Goal: Information Seeking & Learning: Learn about a topic

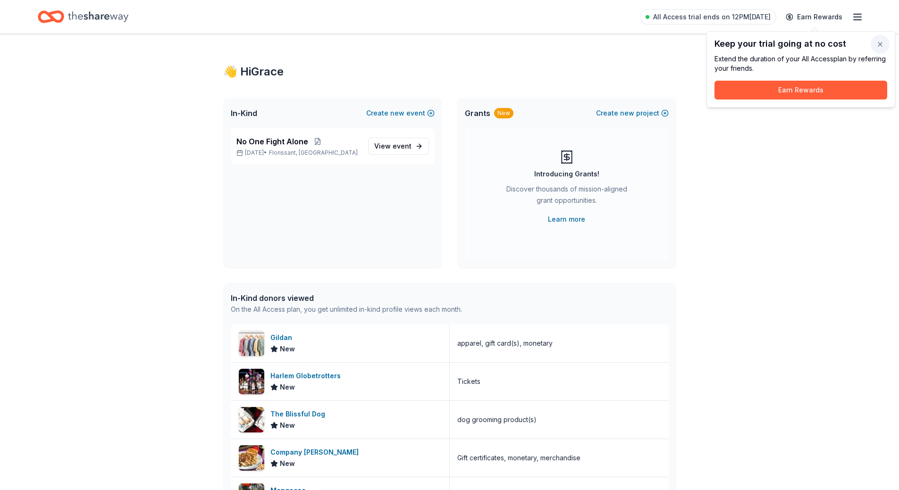
click at [879, 44] on button "button" at bounding box center [880, 44] width 19 height 19
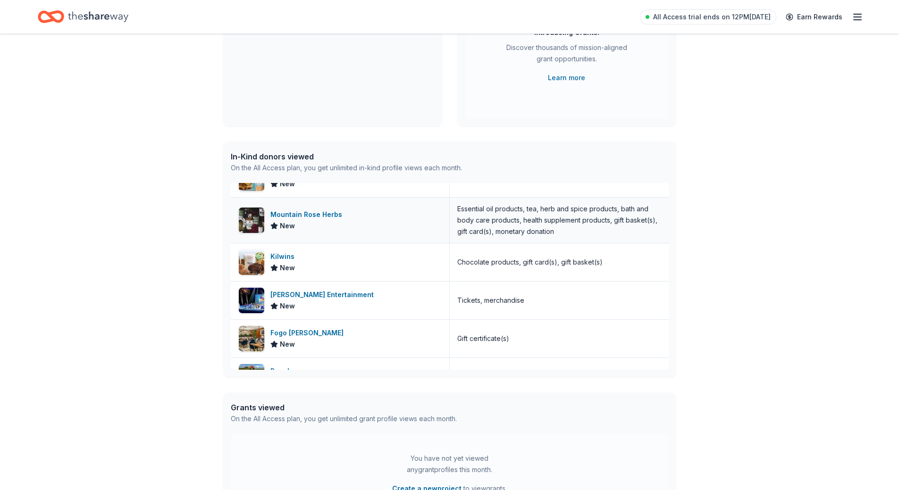
scroll to position [1274, 0]
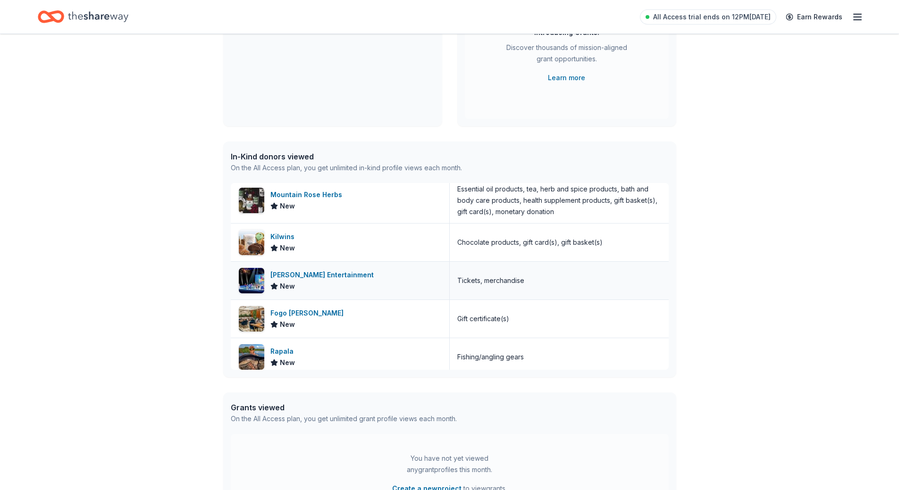
click at [310, 276] on div "[PERSON_NAME] Entertainment" at bounding box center [323, 274] width 107 height 11
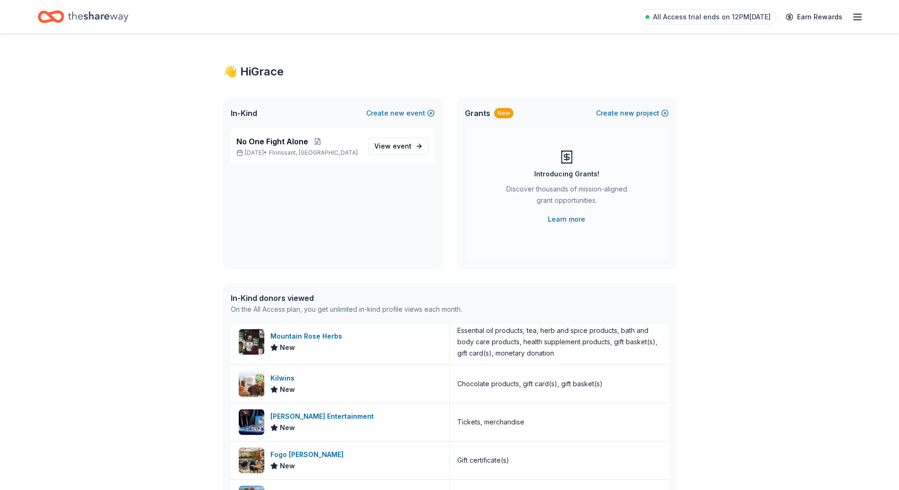
click at [857, 17] on line "button" at bounding box center [858, 17] width 8 height 0
click at [748, 70] on link "Account" at bounding box center [745, 72] width 30 height 9
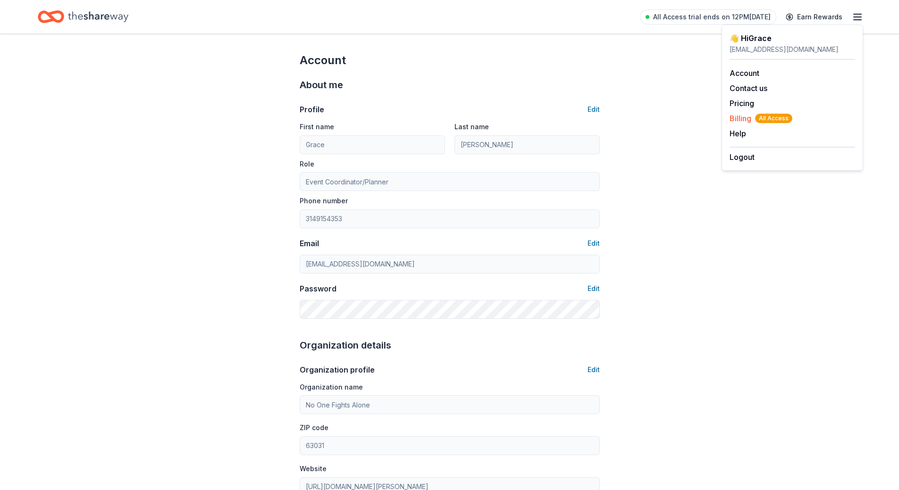
click at [739, 117] on span "Billing All Access" at bounding box center [761, 118] width 63 height 11
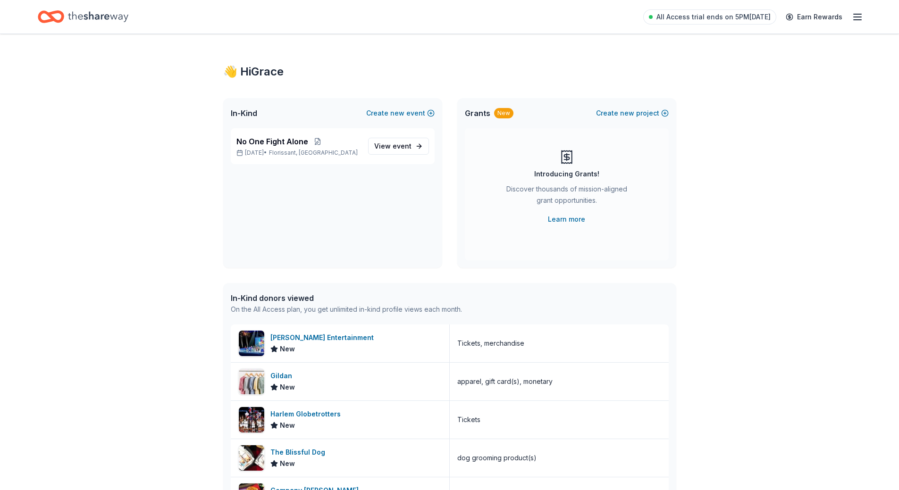
click at [862, 17] on icon "button" at bounding box center [857, 16] width 11 height 11
click at [739, 117] on span "Billing All Access" at bounding box center [761, 118] width 63 height 11
click at [862, 15] on icon "button" at bounding box center [857, 16] width 11 height 11
click at [740, 137] on button "Help" at bounding box center [738, 133] width 17 height 11
click at [855, 19] on icon "button" at bounding box center [857, 16] width 11 height 11
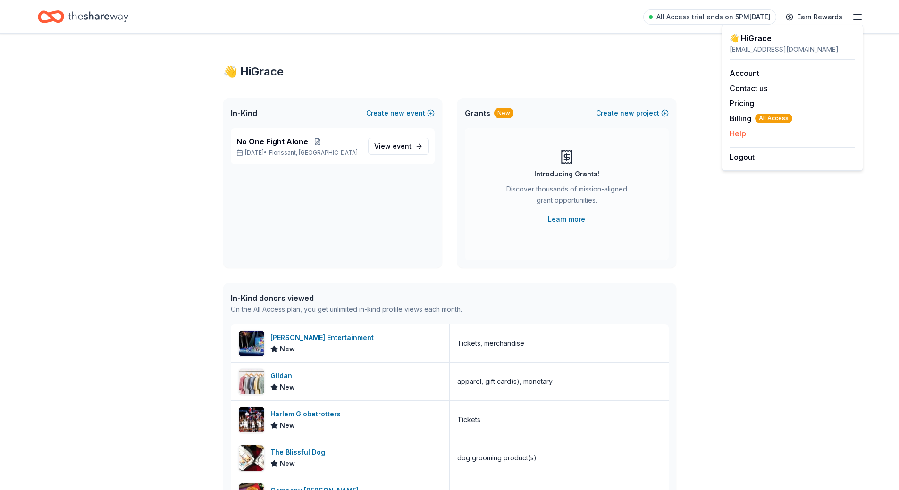
click at [739, 139] on button "Help" at bounding box center [738, 133] width 17 height 11
click at [852, 15] on icon "button" at bounding box center [857, 16] width 11 height 11
click at [743, 71] on link "Account" at bounding box center [745, 72] width 30 height 9
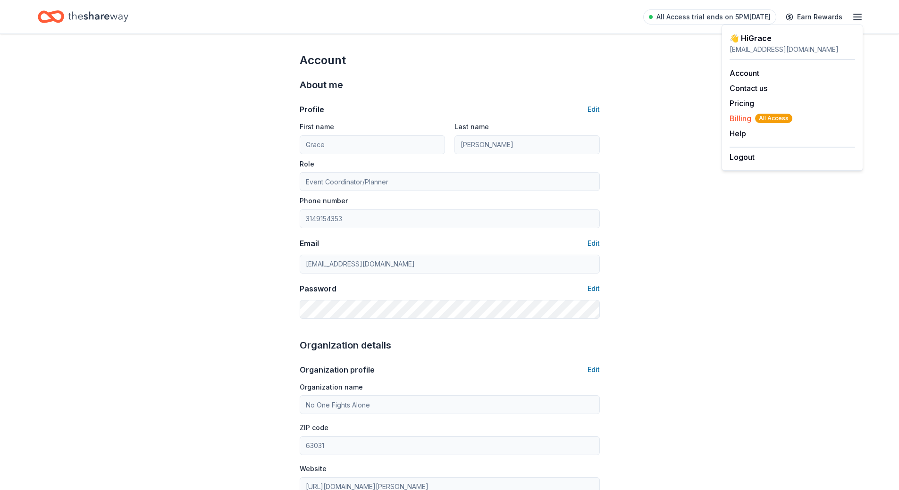
click at [740, 117] on span "Billing All Access" at bounding box center [761, 118] width 63 height 11
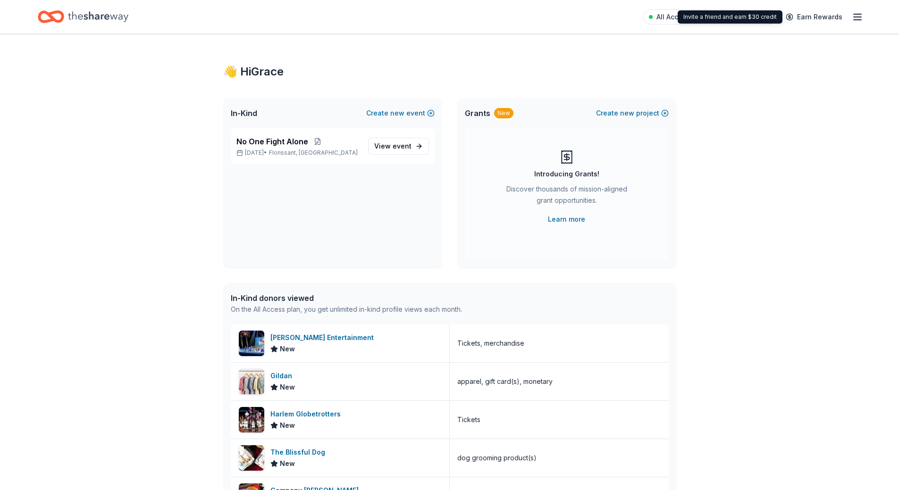
click at [853, 16] on icon "button" at bounding box center [857, 16] width 11 height 11
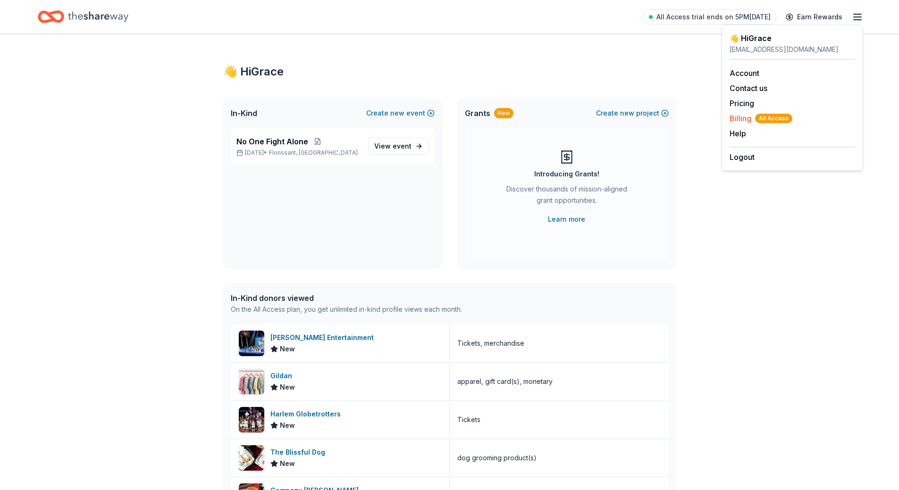
click at [740, 120] on span "Billing All Access" at bounding box center [761, 118] width 63 height 11
click at [857, 17] on line "button" at bounding box center [858, 17] width 8 height 0
click at [756, 84] on button "Contact us" at bounding box center [749, 88] width 38 height 11
click at [738, 10] on link "All Access trial ends on 5PM[DATE]" at bounding box center [709, 16] width 133 height 15
click at [739, 17] on span "All Access trial ends on 5PM[DATE]" at bounding box center [713, 16] width 114 height 11
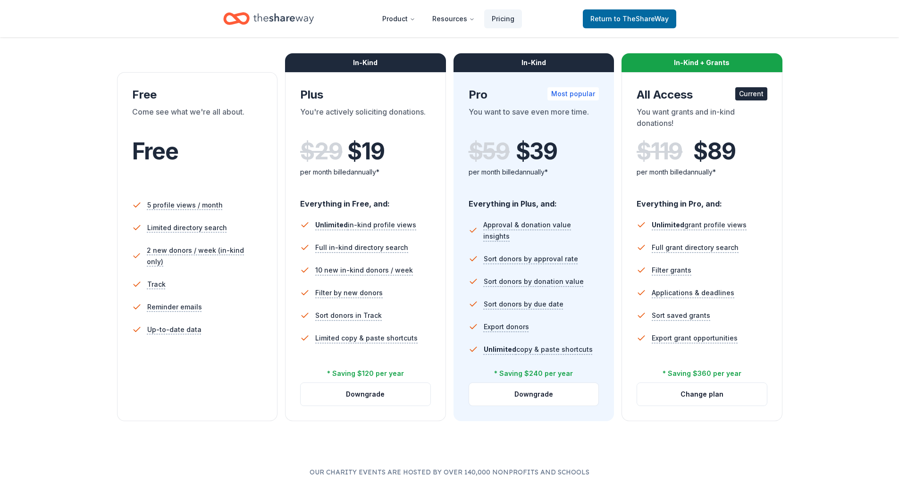
scroll to position [142, 0]
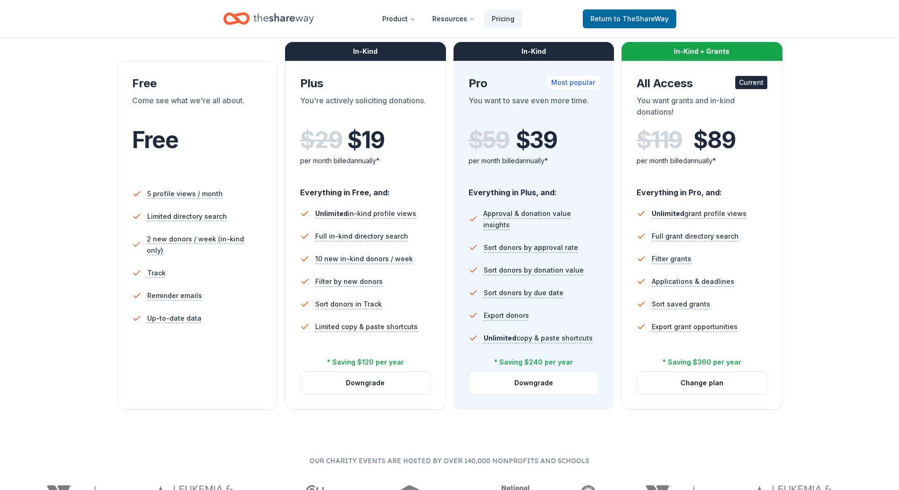
click at [146, 148] on span "Free" at bounding box center [155, 140] width 46 height 28
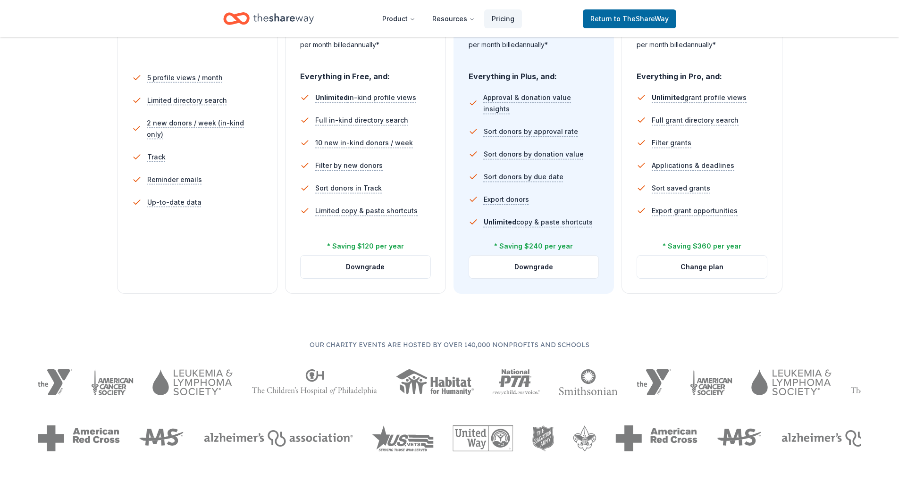
scroll to position [94, 0]
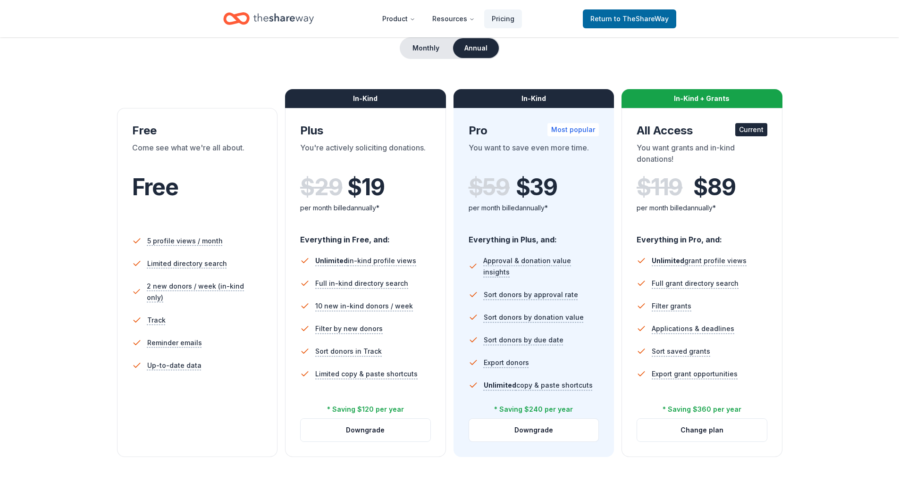
click at [151, 149] on div "Come see what we're all about." at bounding box center [197, 155] width 131 height 26
click at [436, 44] on button "Monthly" at bounding box center [426, 48] width 50 height 20
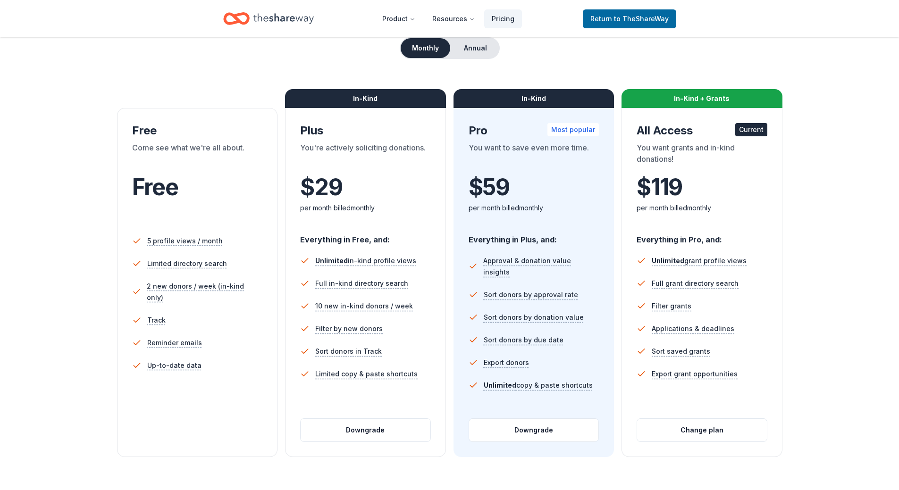
click at [165, 229] on ul "5 profile views / month Limited directory search 2 new donors / week (in-kind o…" at bounding box center [197, 305] width 131 height 159
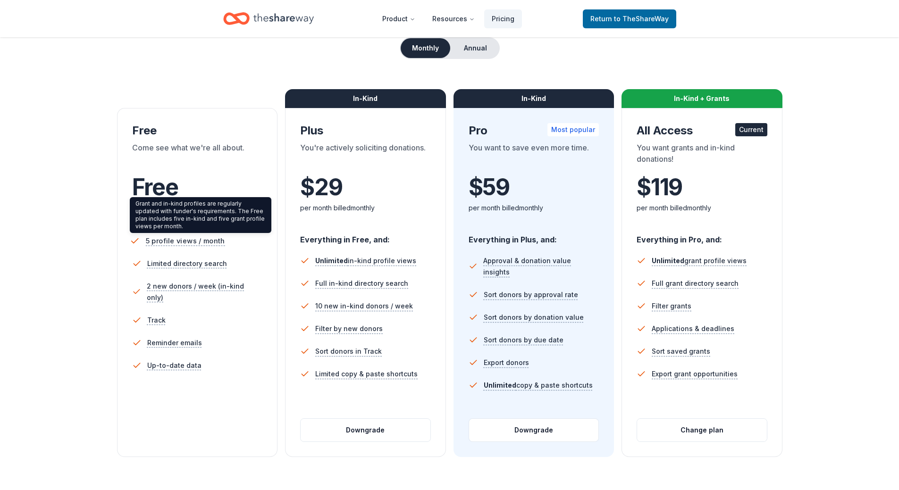
click at [178, 245] on span "5 profile views / month" at bounding box center [184, 241] width 79 height 12
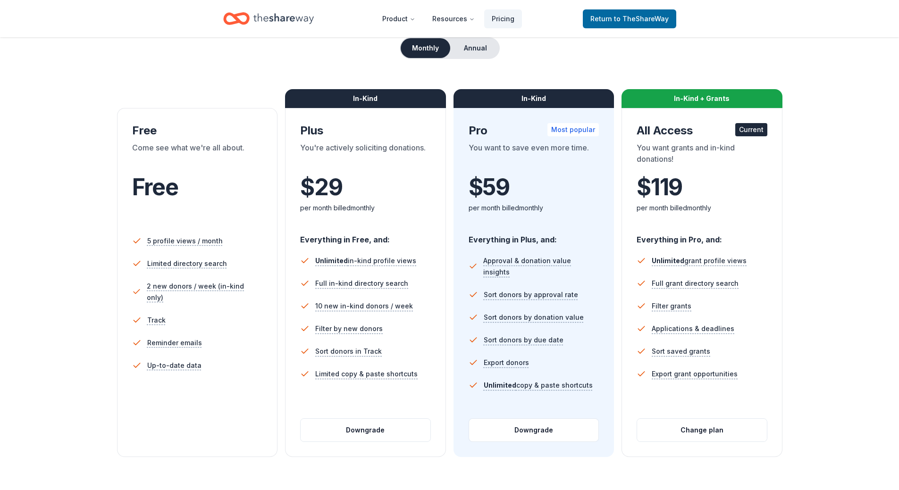
drag, startPoint x: 850, startPoint y: 5, endPoint x: 606, endPoint y: 67, distance: 251.6
click at [606, 67] on div "Choose the perfect plan for you Monthly Annual Free Come see what we're all abo…" at bounding box center [449, 227] width 823 height 462
click at [638, 22] on span "to TheShareWay" at bounding box center [641, 19] width 55 height 8
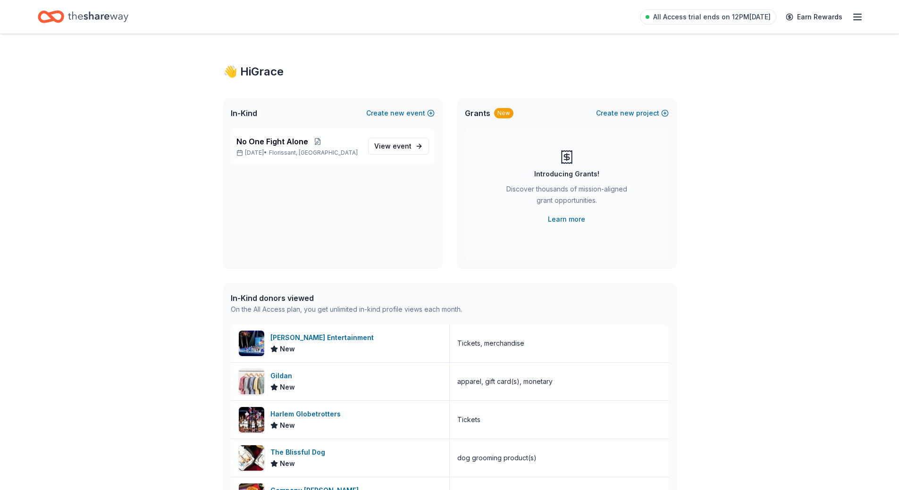
click at [859, 17] on icon "button" at bounding box center [857, 16] width 11 height 11
click at [745, 134] on button "Help" at bounding box center [738, 133] width 17 height 11
